Goal: Information Seeking & Learning: Learn about a topic

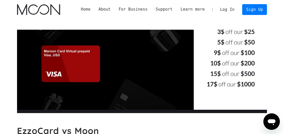
click at [93, 8] on link "Home" at bounding box center [86, 9] width 18 height 6
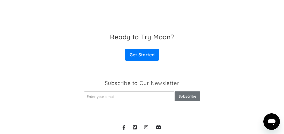
scroll to position [815, 0]
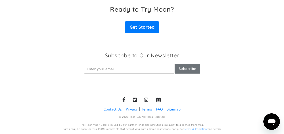
click at [159, 109] on link "FAQ" at bounding box center [159, 109] width 7 height 5
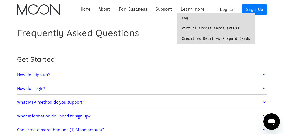
click at [192, 16] on link "FAQ" at bounding box center [216, 18] width 79 height 10
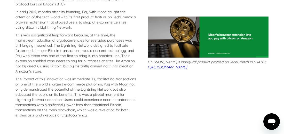
scroll to position [26, 0]
